Goal: Download file/media

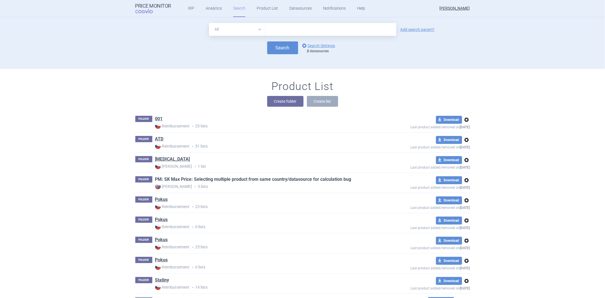
click at [186, 179] on link "PM: SK Max Price: Selecting multiple product from same country/datasource for c…" at bounding box center [253, 179] width 196 height 6
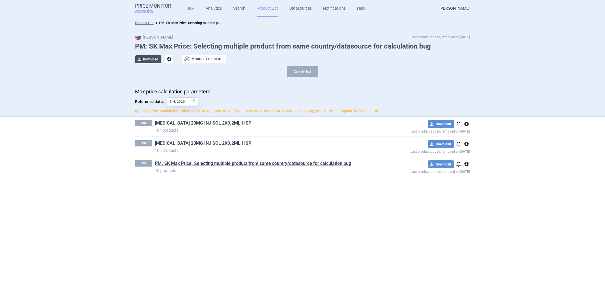
click at [155, 58] on button "download Download" at bounding box center [148, 59] width 26 height 8
select select "EUR"
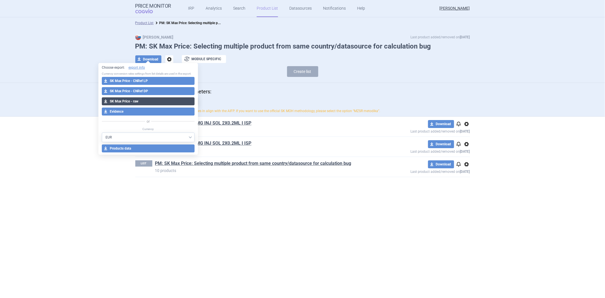
click at [128, 104] on button "download SK Max Price - raw" at bounding box center [148, 101] width 93 height 8
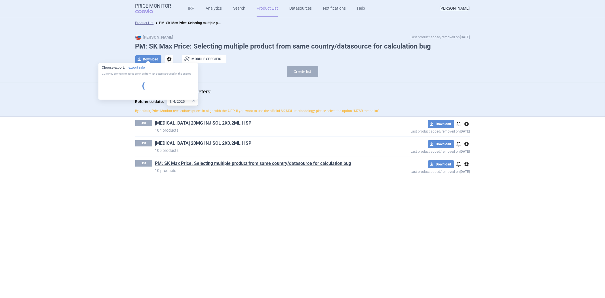
select select "EUR"
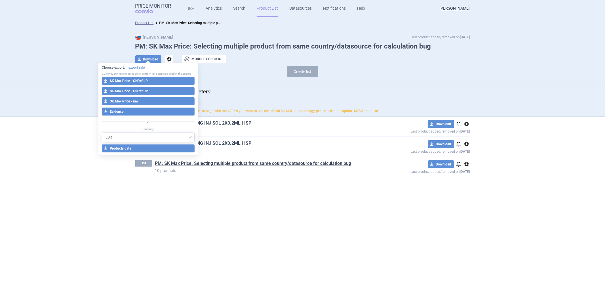
drag, startPoint x: 109, startPoint y: 80, endPoint x: 163, endPoint y: 73, distance: 54.4
click at [163, 73] on div "Choose export: export info Currency conversion rates settings from list details…" at bounding box center [148, 109] width 100 height 92
click at [135, 145] on button "download Products data" at bounding box center [148, 148] width 93 height 8
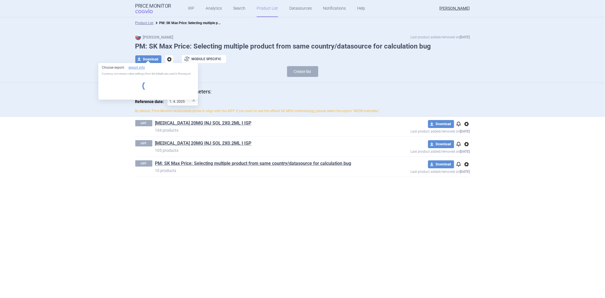
select select "EUR"
